Goal: Task Accomplishment & Management: Manage account settings

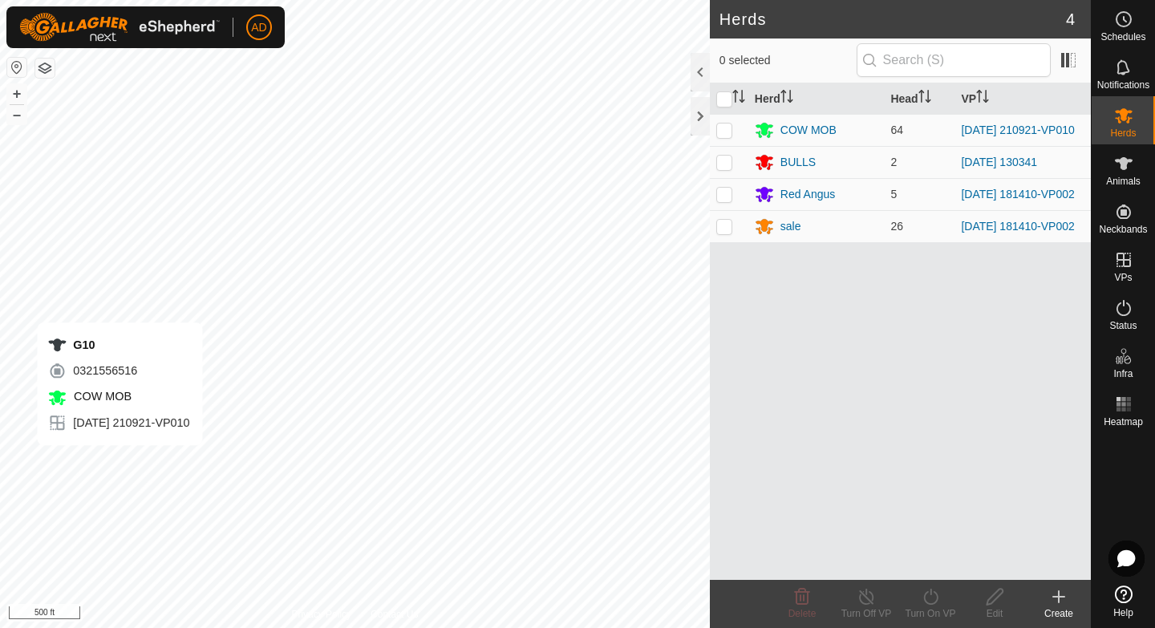
click at [103, 441] on div "G10 0321556516 COW MOB [DATE] 210921-VP010" at bounding box center [119, 383] width 165 height 123
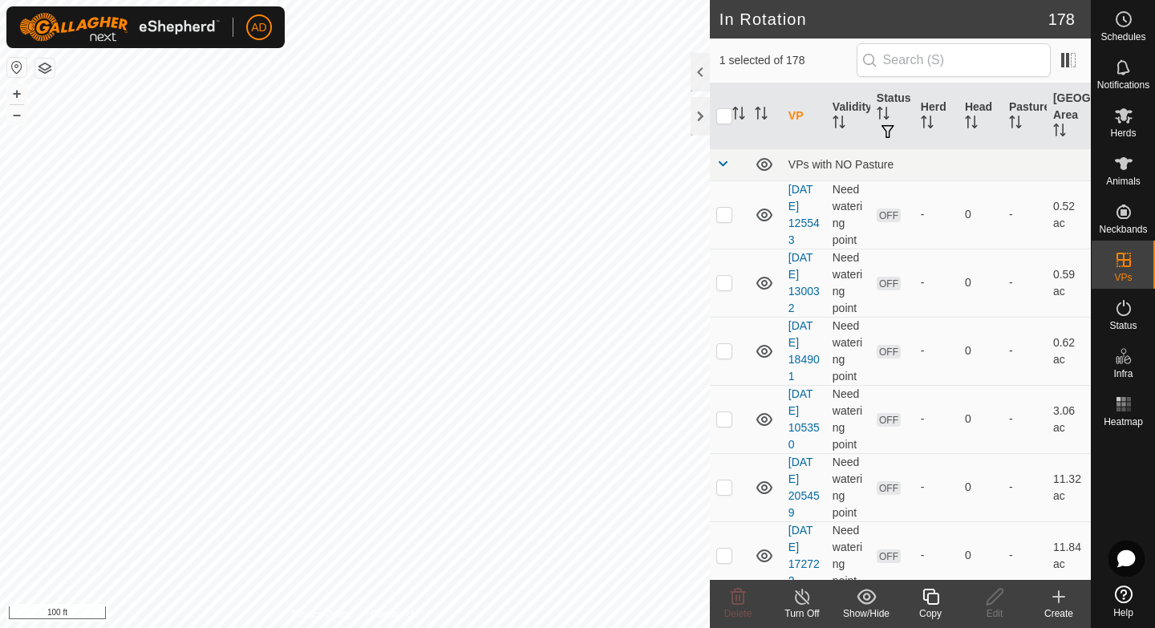
click at [935, 605] on icon at bounding box center [931, 596] width 20 height 19
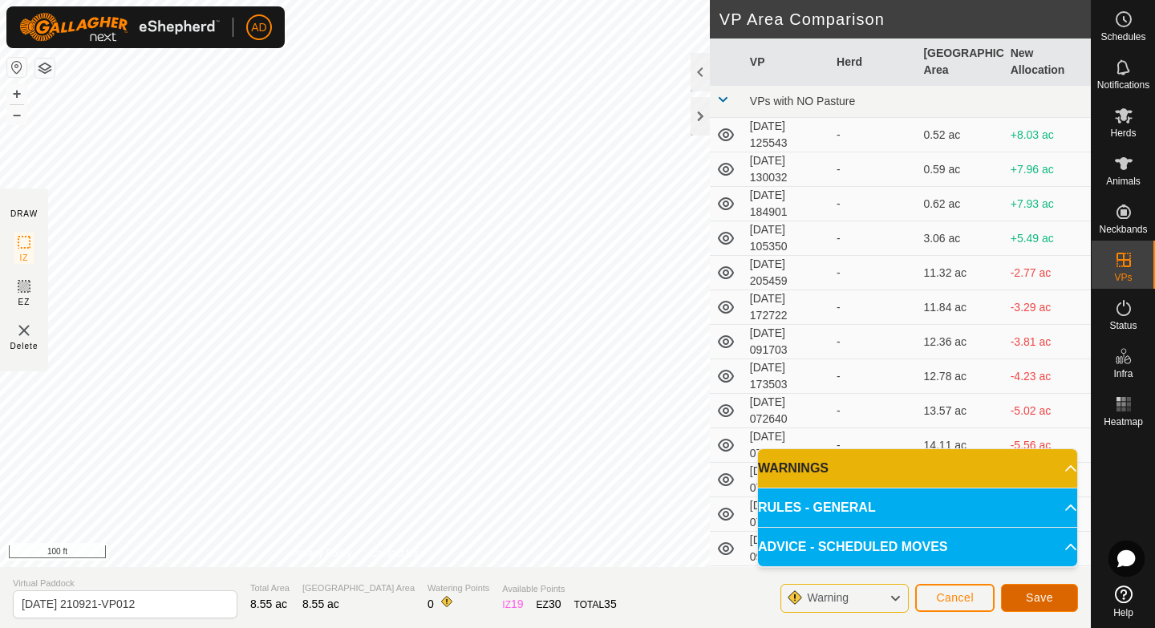
click at [1052, 602] on span "Save" at bounding box center [1039, 597] width 27 height 13
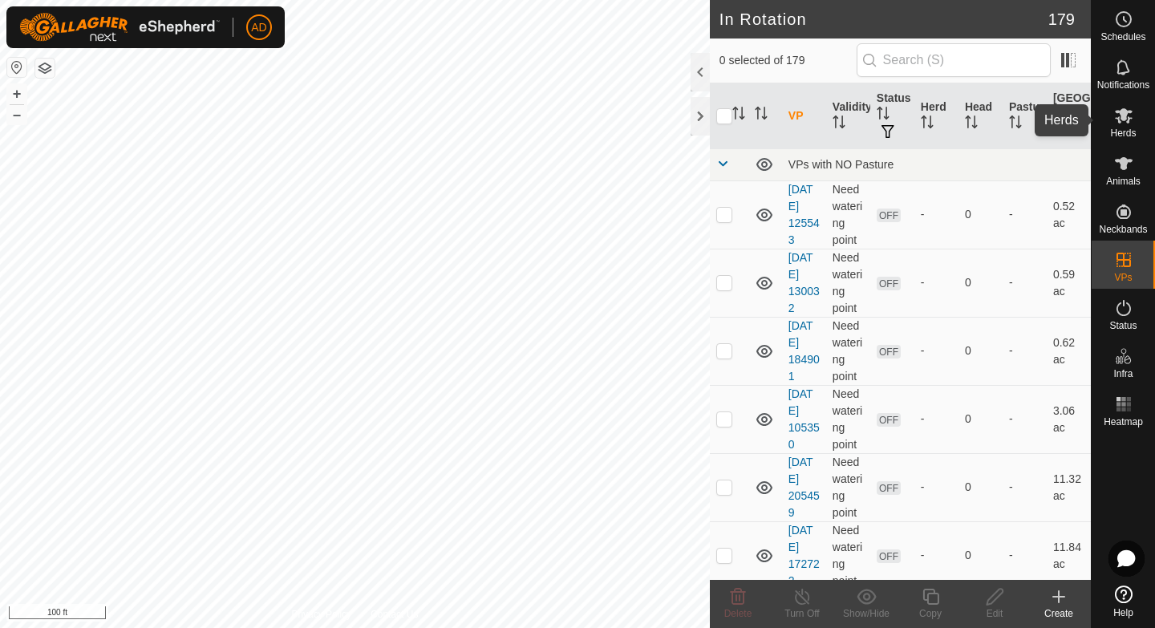
click at [1129, 120] on icon at bounding box center [1124, 115] width 18 height 15
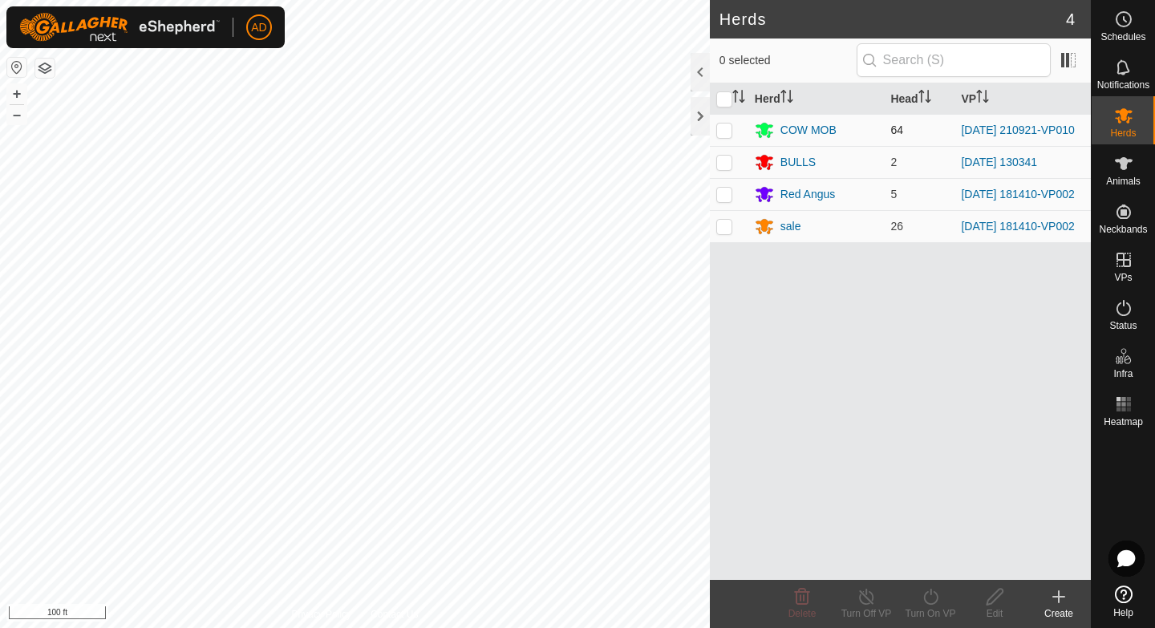
click at [732, 132] on td at bounding box center [729, 130] width 39 height 32
checkbox input "true"
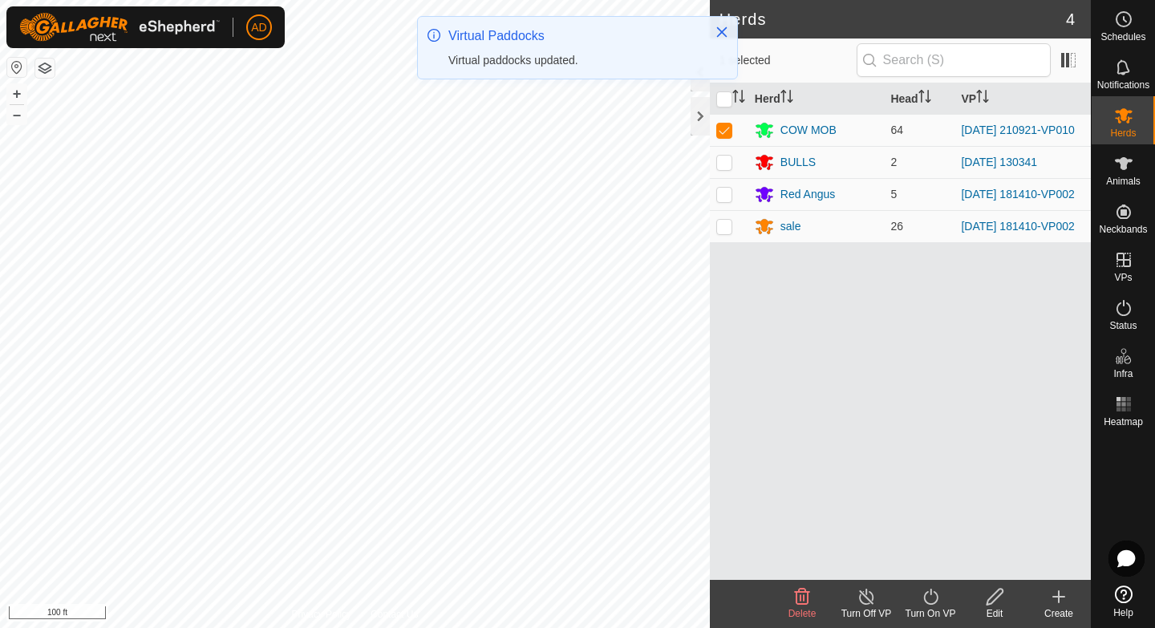
click at [926, 601] on icon at bounding box center [930, 597] width 14 height 16
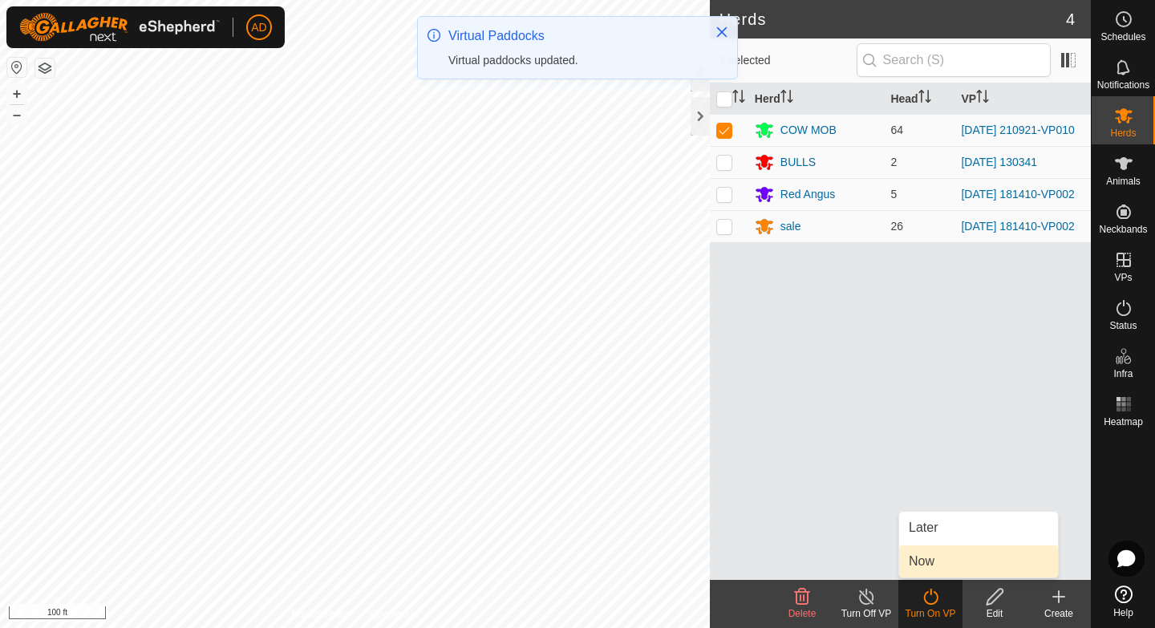
click at [924, 562] on link "Now" at bounding box center [978, 562] width 159 height 32
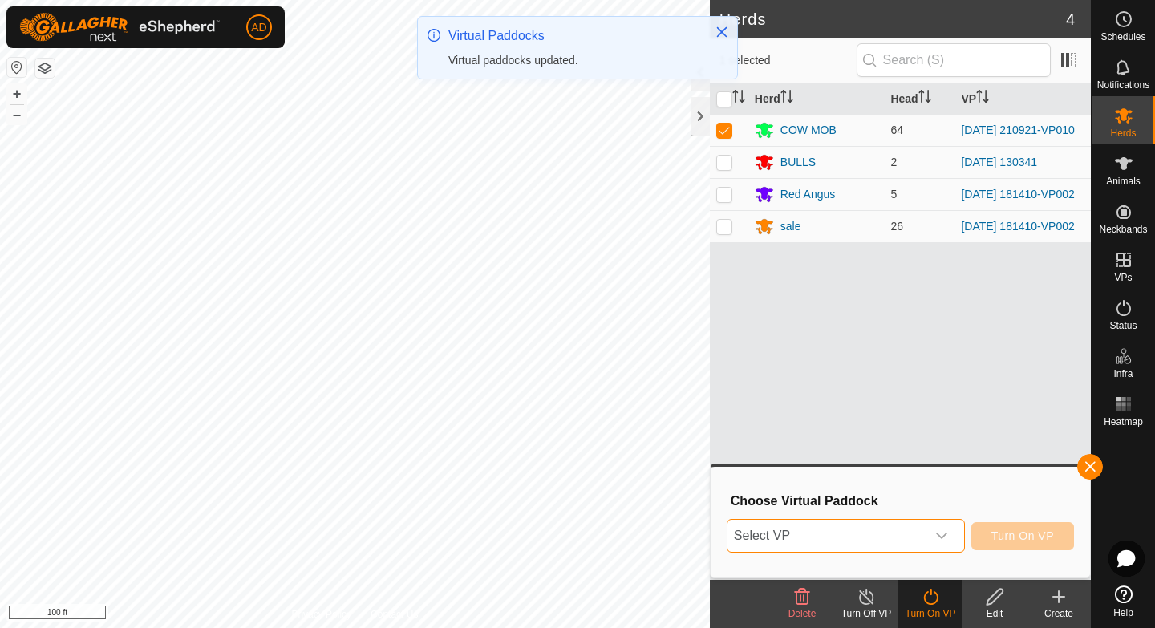
click at [915, 529] on span "Select VP" at bounding box center [827, 536] width 198 height 32
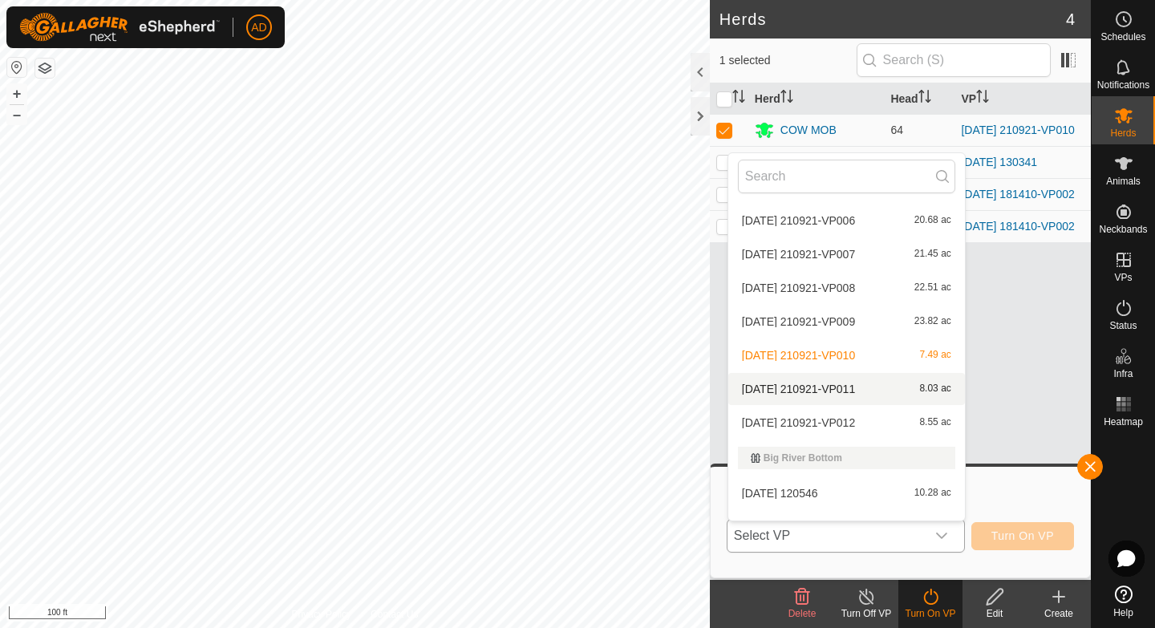
scroll to position [978, 0]
click at [829, 428] on li "[DATE] 210921-VP012 8.55 ac" at bounding box center [846, 420] width 237 height 32
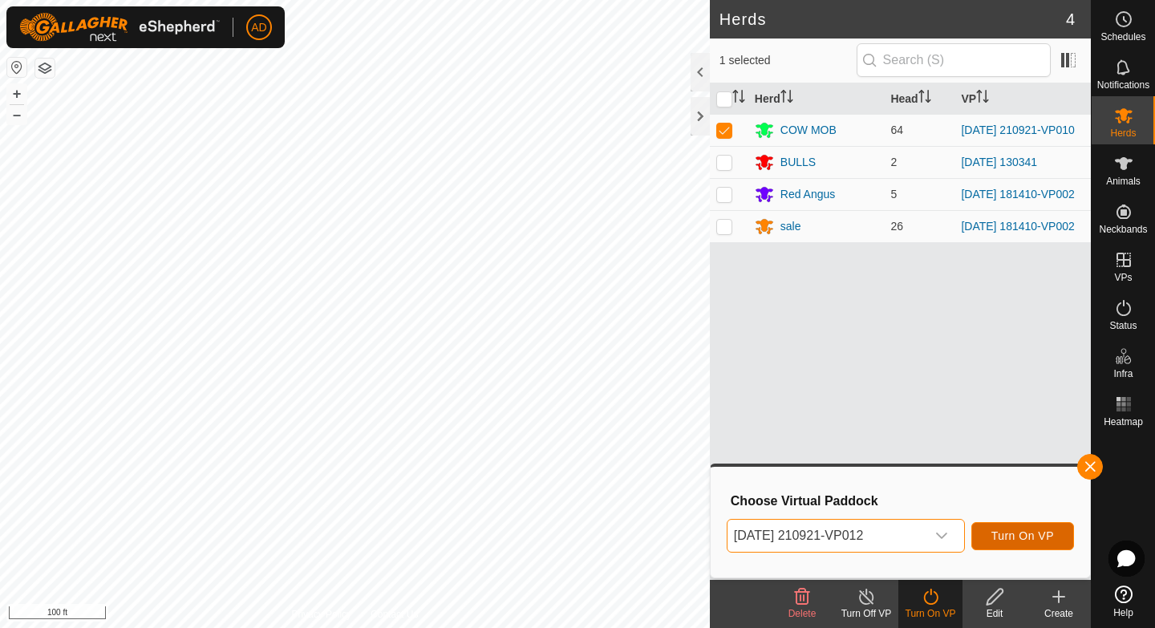
click at [1016, 538] on span "Turn On VP" at bounding box center [1023, 535] width 63 height 13
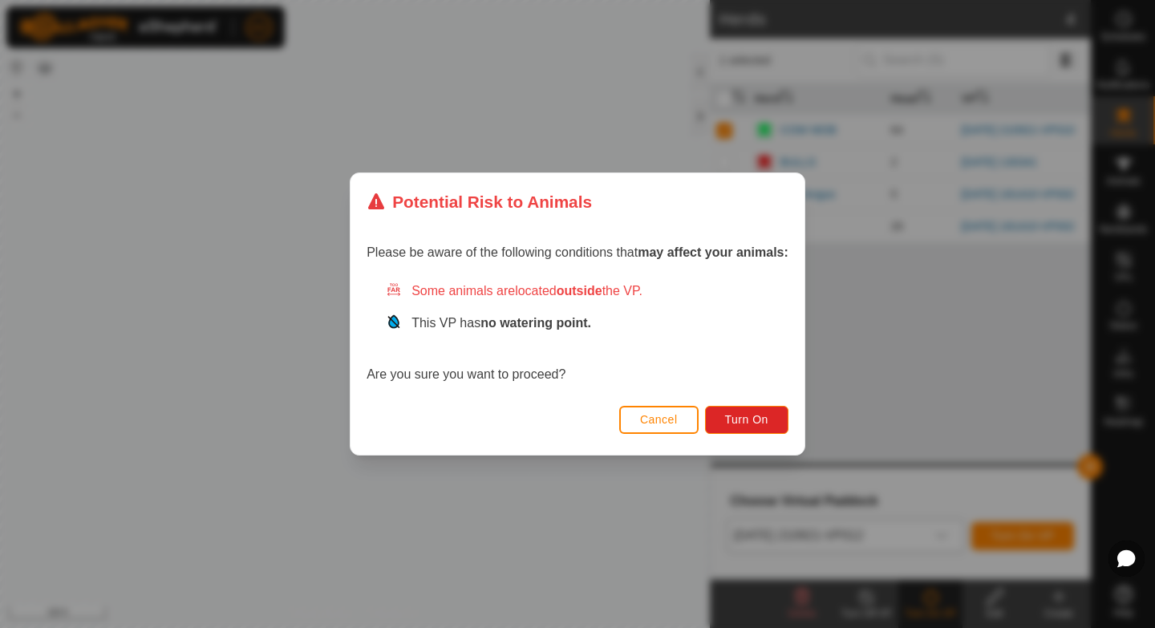
click at [743, 438] on div "Cancel Turn On" at bounding box center [578, 427] width 454 height 55
click at [750, 425] on span "Turn On" at bounding box center [746, 419] width 43 height 13
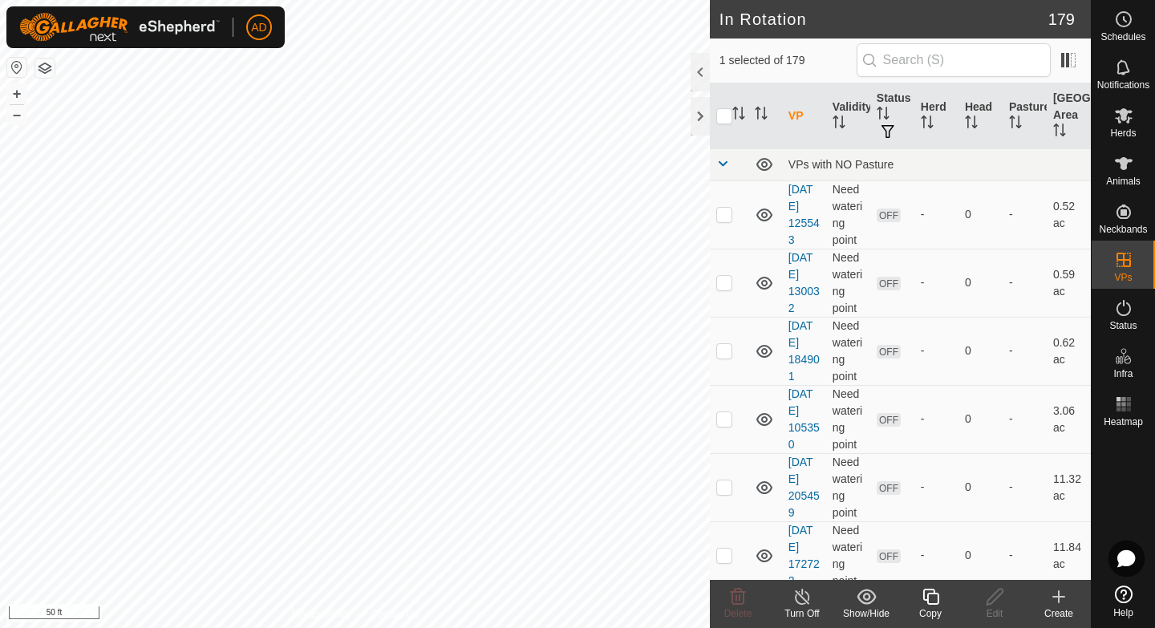
click at [934, 605] on icon at bounding box center [931, 596] width 20 height 19
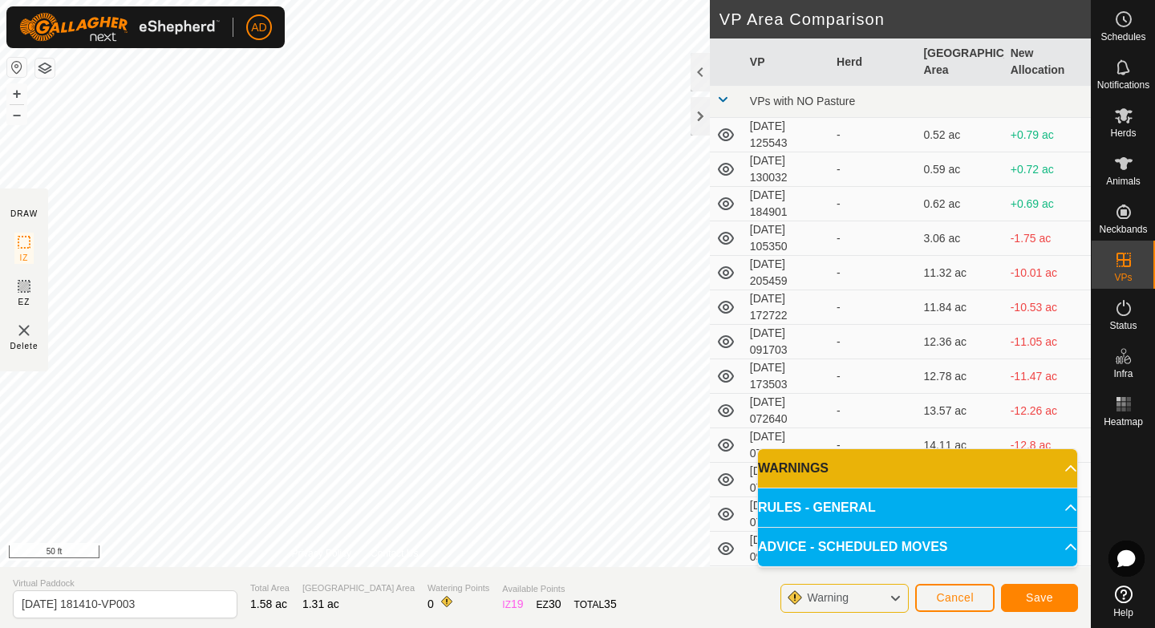
click at [622, 0] on html "AD Schedules Notifications Herds Animals Neckbands VPs Status Infra Heatmap Hel…" at bounding box center [577, 314] width 1155 height 628
click at [1053, 604] on button "Save" at bounding box center [1039, 598] width 77 height 28
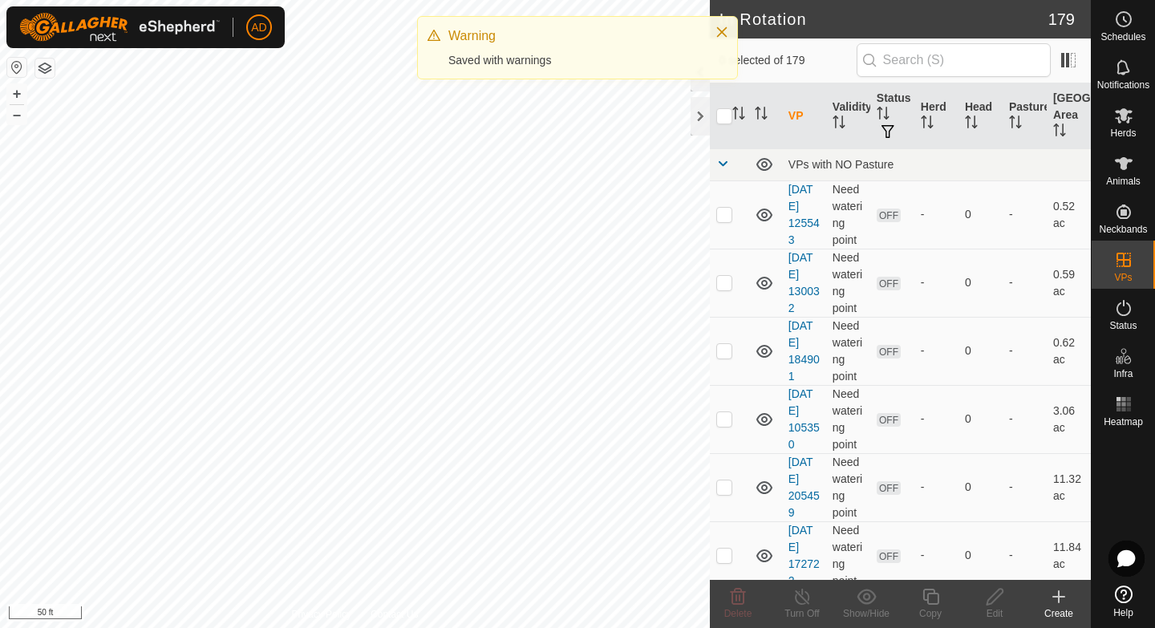
click at [1132, 123] on icon at bounding box center [1123, 115] width 19 height 19
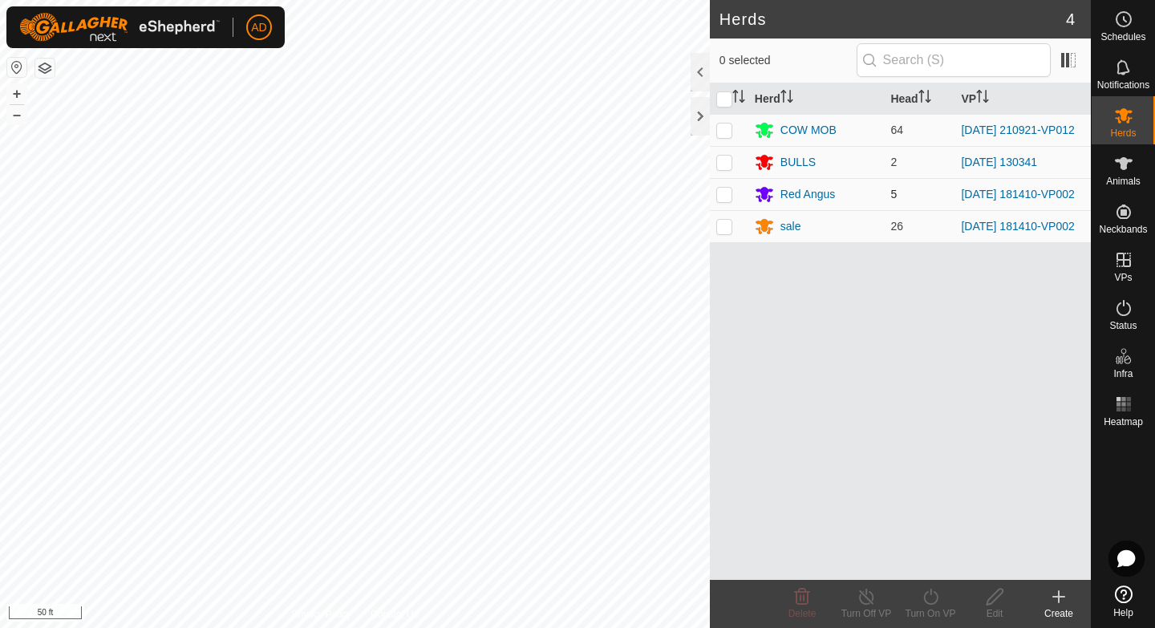
click at [731, 197] on p-checkbox at bounding box center [724, 194] width 16 height 13
checkbox input "true"
click at [729, 230] on p-checkbox at bounding box center [724, 226] width 16 height 13
checkbox input "true"
click at [933, 599] on icon at bounding box center [931, 596] width 20 height 19
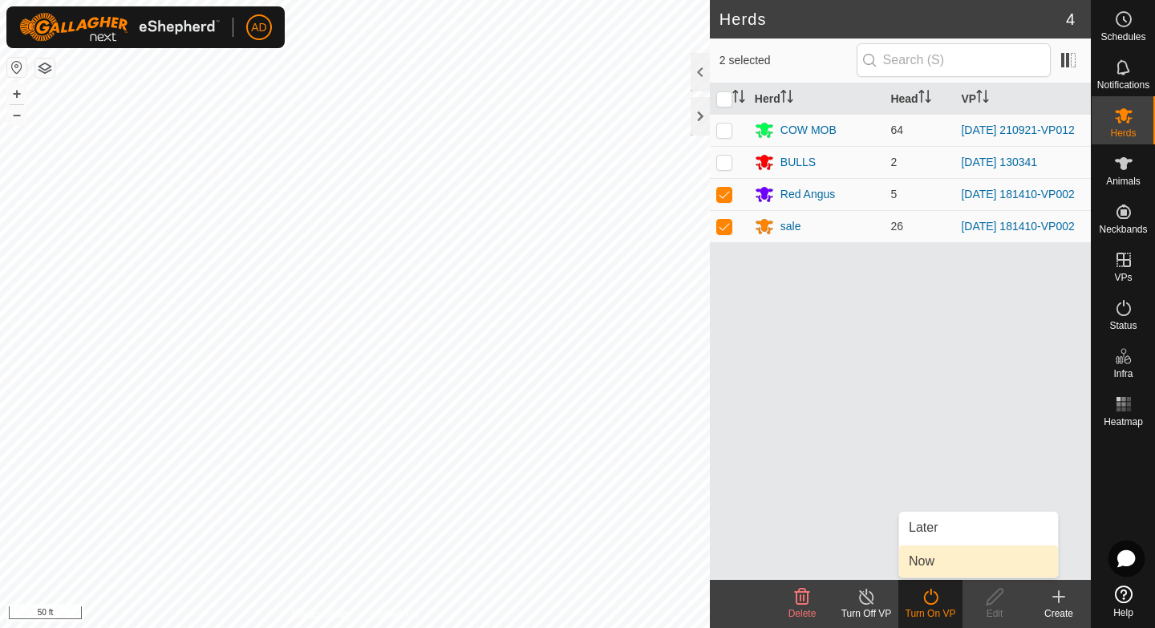
click at [944, 564] on link "Now" at bounding box center [978, 562] width 159 height 32
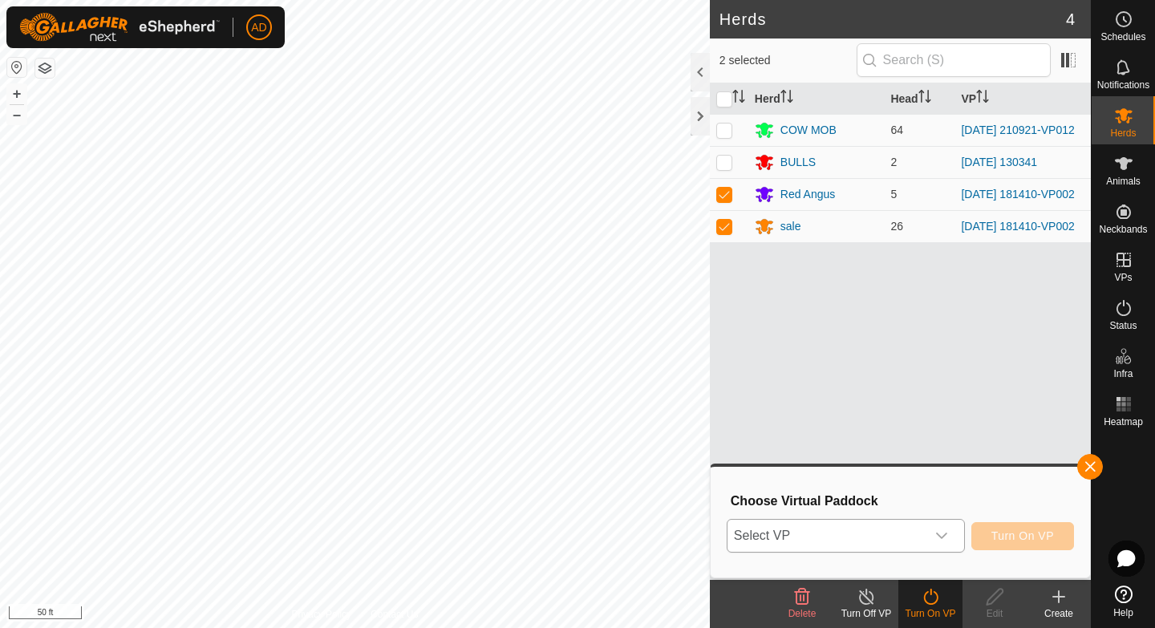
click at [934, 540] on div "dropdown trigger" at bounding box center [942, 536] width 32 height 32
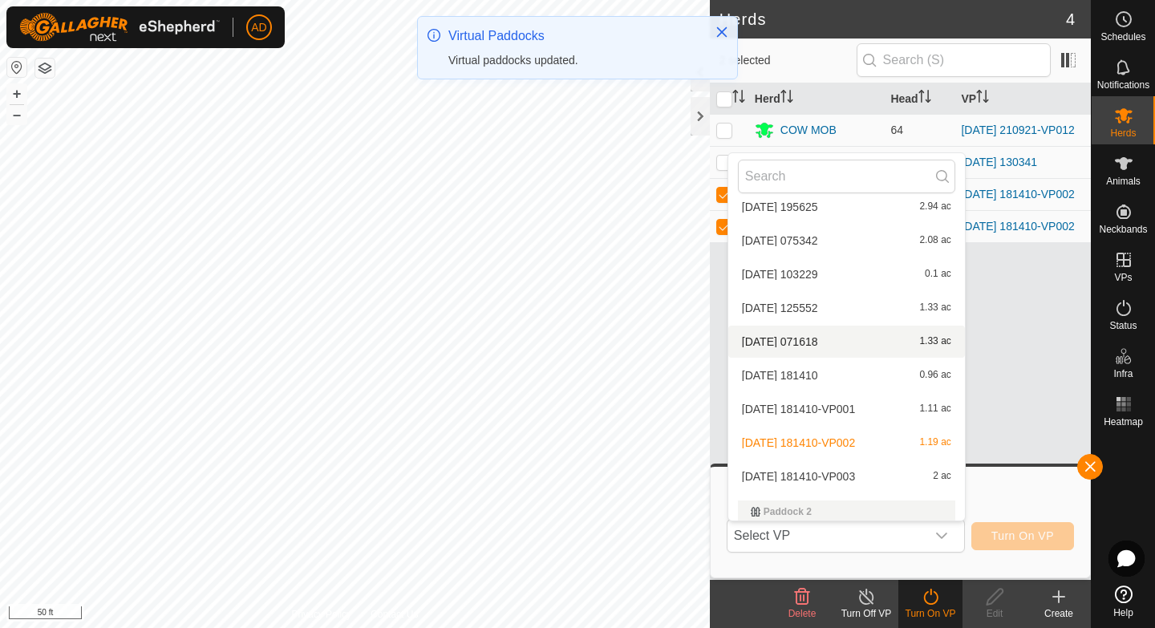
scroll to position [3100, 0]
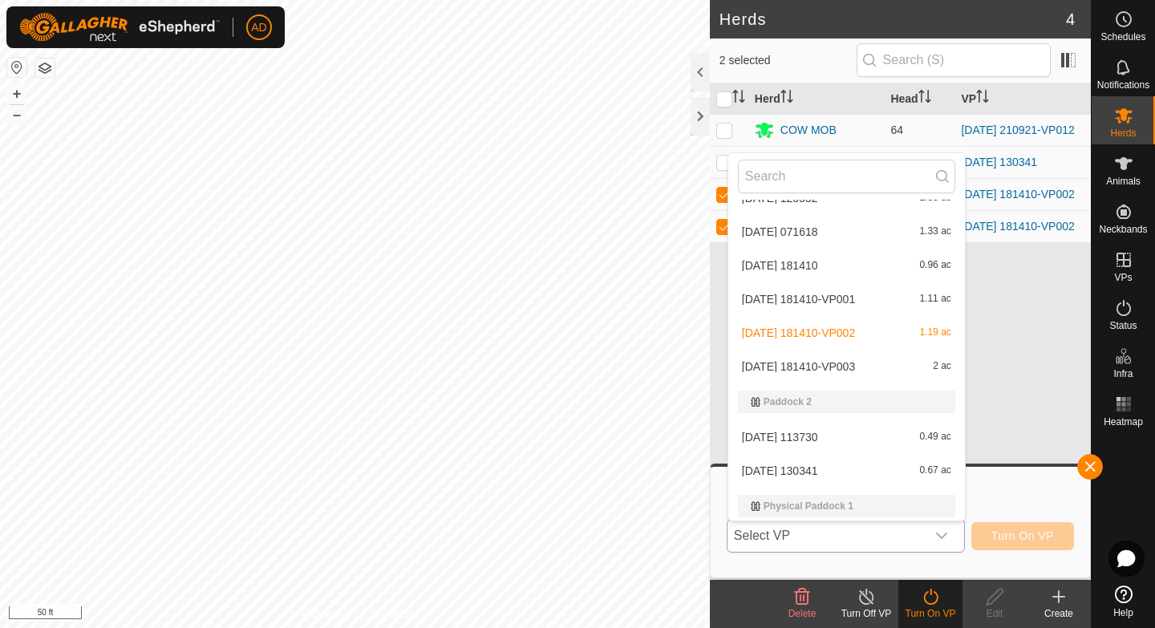
click at [813, 360] on li "[DATE] 181410-VP003 2 ac" at bounding box center [846, 367] width 237 height 32
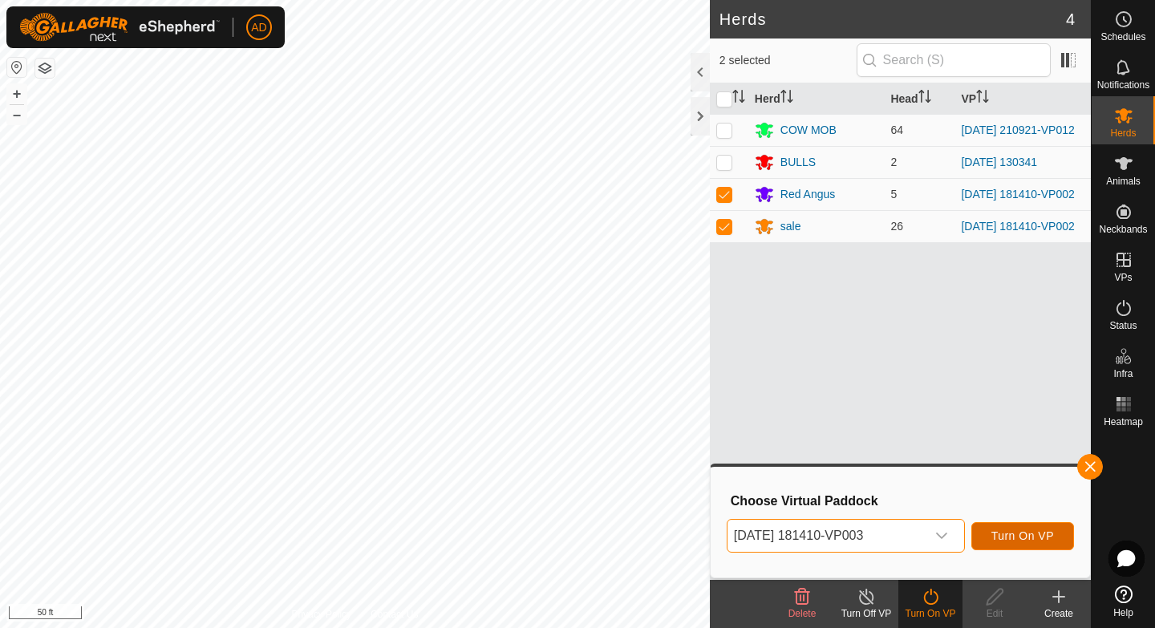
click at [1024, 539] on span "Turn On VP" at bounding box center [1023, 535] width 63 height 13
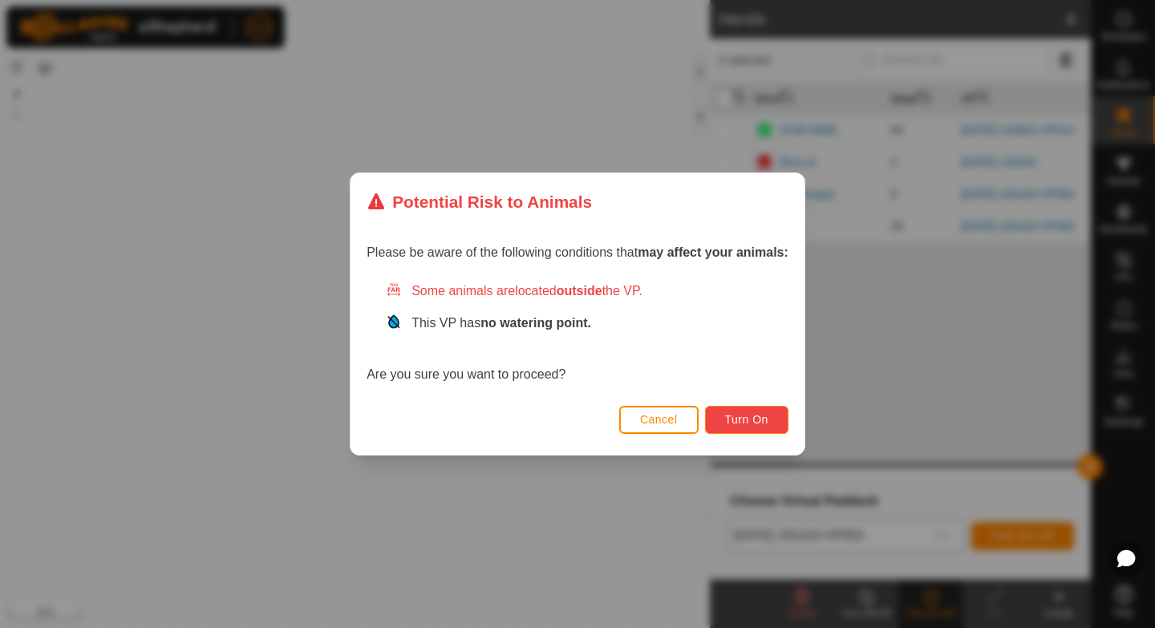
click at [759, 417] on span "Turn On" at bounding box center [746, 419] width 43 height 13
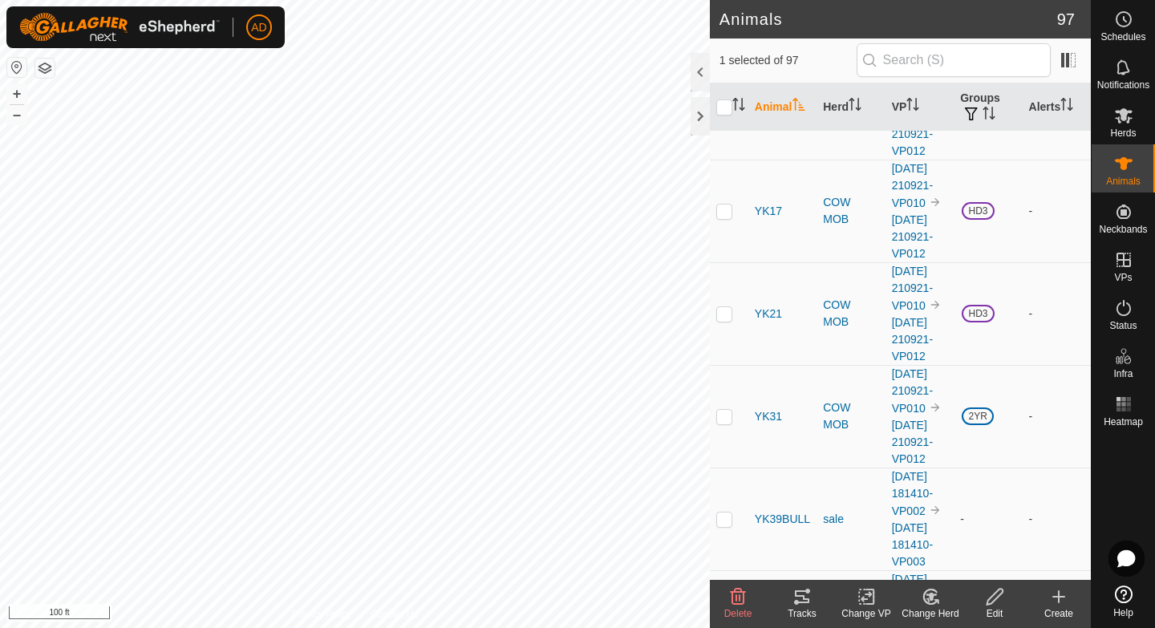
scroll to position [9161, 0]
click at [972, 60] on input "text" at bounding box center [954, 60] width 194 height 34
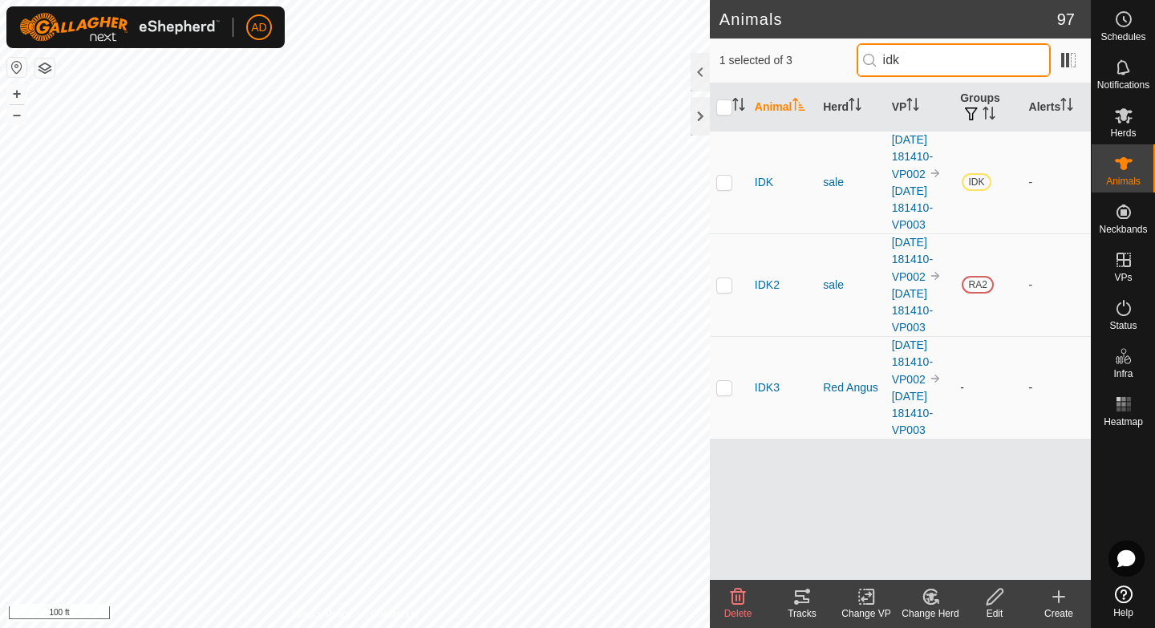
type input "idk"
click at [726, 394] on p-checkbox at bounding box center [724, 387] width 16 height 13
checkbox input "true"
click at [855, 599] on change-vp-svg-icon at bounding box center [866, 596] width 64 height 19
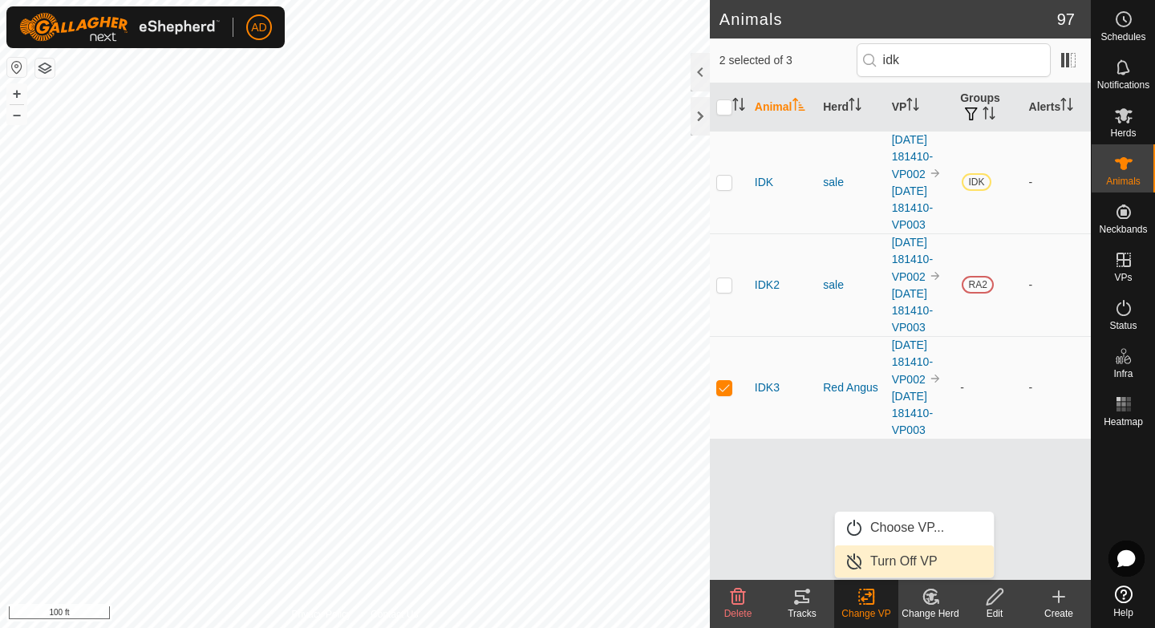
click at [894, 559] on link "Turn Off VP" at bounding box center [914, 562] width 159 height 32
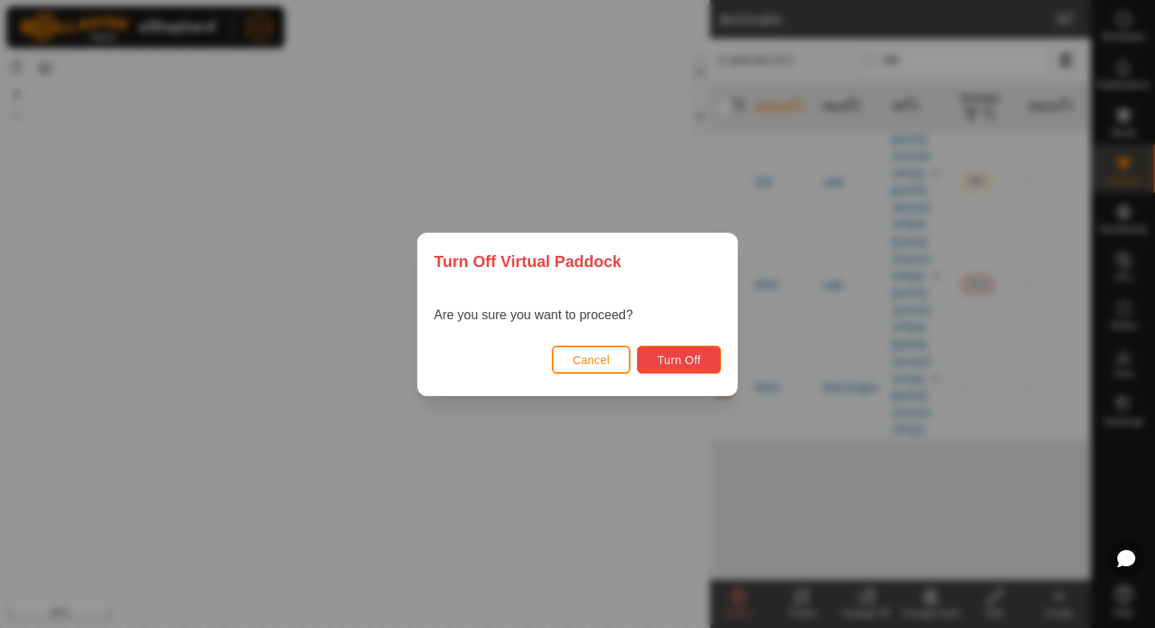
click at [686, 351] on button "Turn Off" at bounding box center [679, 360] width 84 height 28
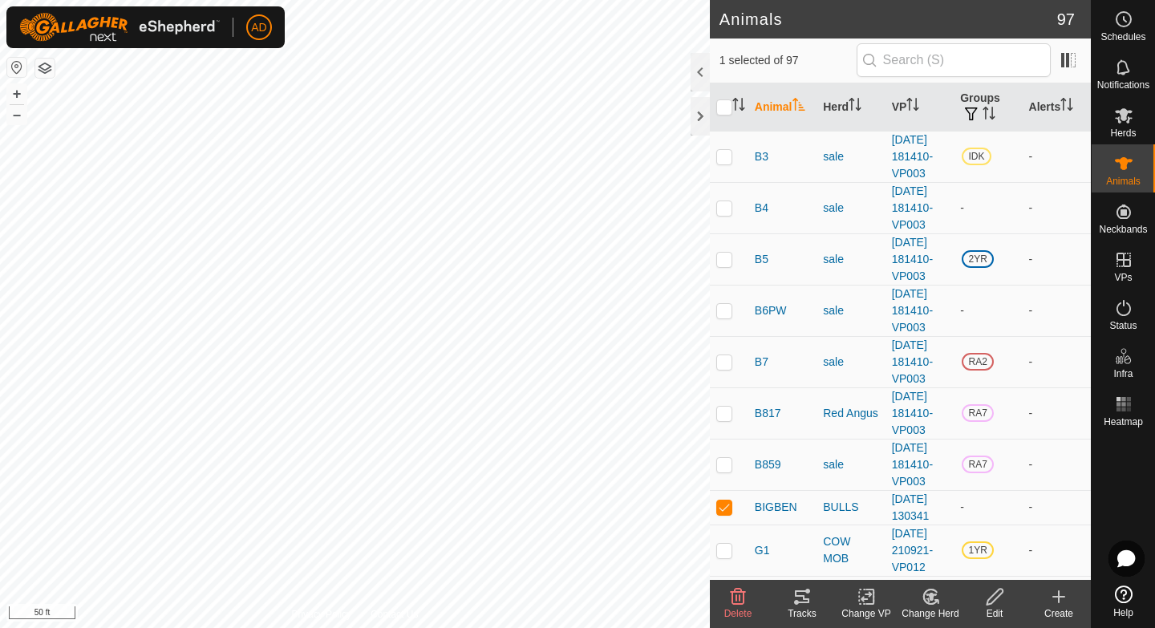
click at [876, 598] on icon at bounding box center [867, 596] width 20 height 19
